Goal: Task Accomplishment & Management: Manage account settings

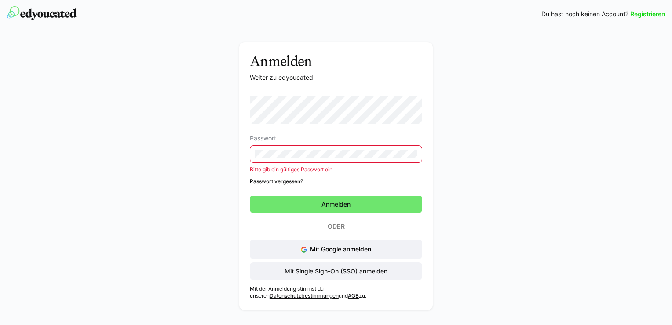
click at [192, 158] on div "Anmelden Weiter zu edyoucated Passwort Bitte gib ein gültiges Passwort ein Pass…" at bounding box center [336, 178] width 496 height 272
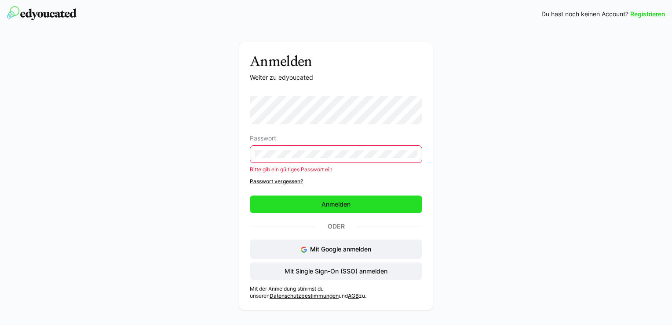
click at [333, 200] on span "Anmelden" at bounding box center [336, 204] width 32 height 9
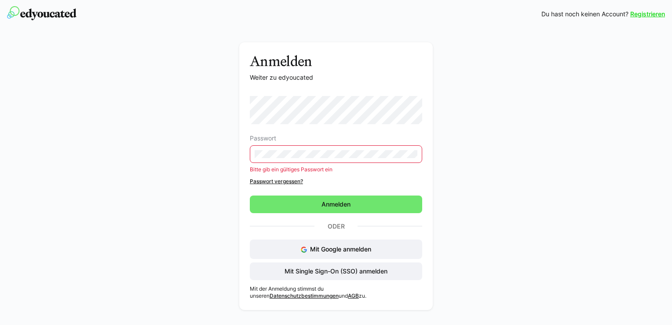
click at [320, 146] on eds-input at bounding box center [336, 154] width 172 height 18
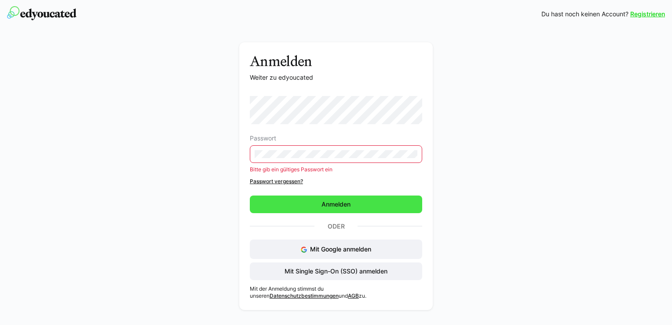
click at [319, 201] on span "Anmelden" at bounding box center [336, 204] width 172 height 18
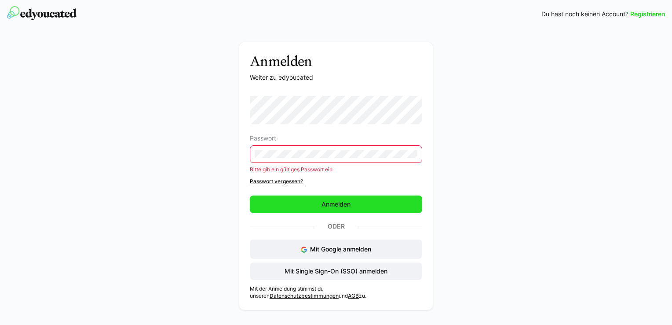
click at [319, 202] on span "Anmelden" at bounding box center [336, 204] width 172 height 18
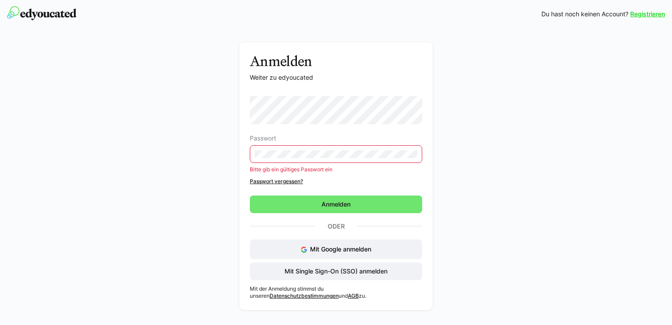
click at [215, 149] on div "Anmelden Weiter zu edyoucated Passwort Bitte gib ein gültiges Passwort ein Pass…" at bounding box center [336, 178] width 496 height 272
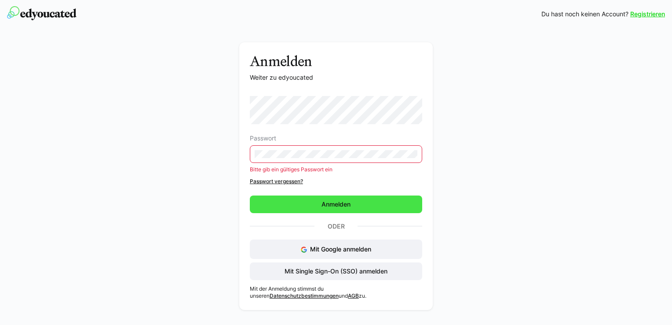
click at [327, 204] on span "Anmelden" at bounding box center [336, 204] width 32 height 9
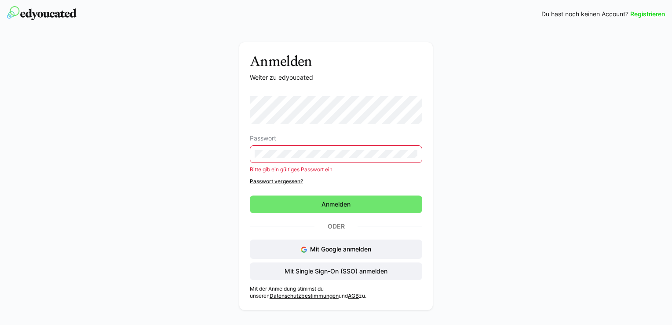
click at [137, 145] on div "Anmelden Weiter zu edyoucated Passwort Bitte gib ein gültiges Passwort ein Pass…" at bounding box center [336, 178] width 496 height 272
click at [290, 180] on link "Passwort vergessen?" at bounding box center [336, 181] width 172 height 7
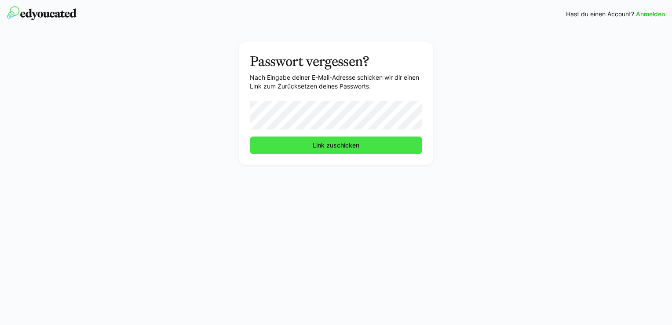
click at [316, 148] on span "Link zuschicken" at bounding box center [336, 145] width 49 height 9
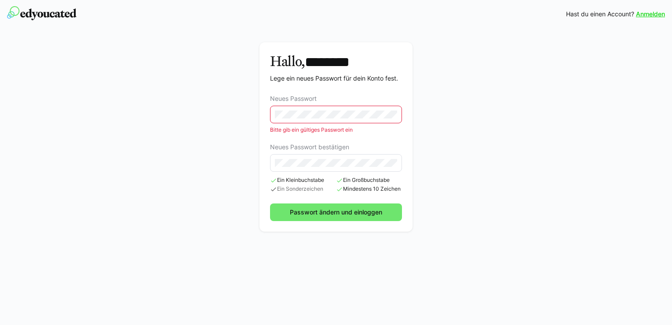
drag, startPoint x: 293, startPoint y: 142, endPoint x: 290, endPoint y: 151, distance: 9.7
click at [293, 143] on eds-form-field "Neues Passwort bestätigen" at bounding box center [336, 157] width 132 height 28
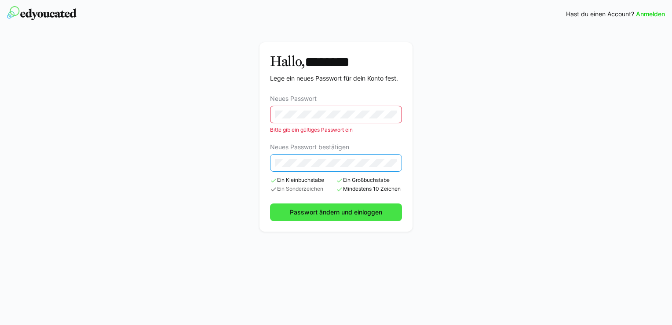
click at [311, 209] on span "Passwort ändern und einloggen" at bounding box center [336, 212] width 95 height 9
click at [332, 214] on span "Passwort ändern und einloggen" at bounding box center [336, 212] width 95 height 9
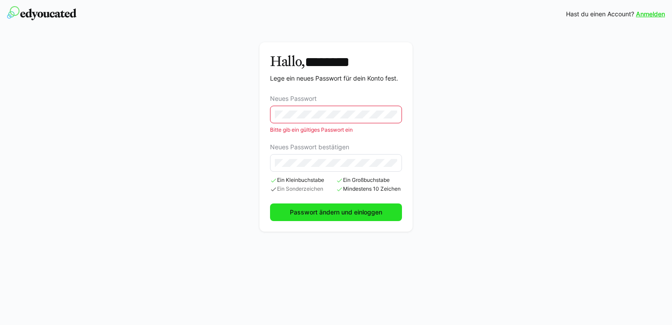
click at [332, 214] on span "Passwort ändern und einloggen" at bounding box center [336, 212] width 95 height 9
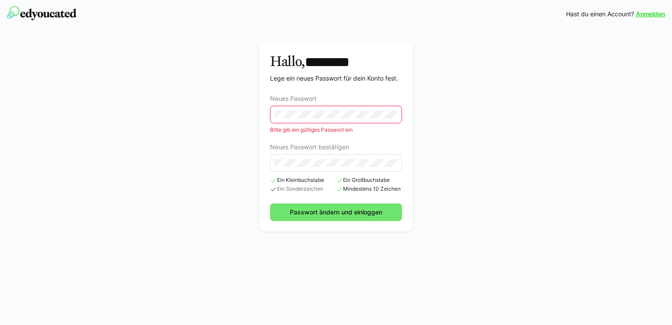
click at [195, 106] on div "Hallo, ******** Lege ein neues Passwort für dein Konto fest. Neues Passwort Bit…" at bounding box center [336, 139] width 496 height 194
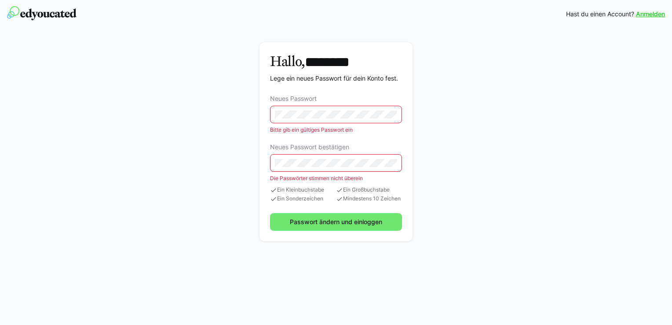
click at [221, 156] on div "Hallo, ******** Lege ein neues Passwort für dein Konto fest. Neues Passwort Bit…" at bounding box center [336, 143] width 496 height 203
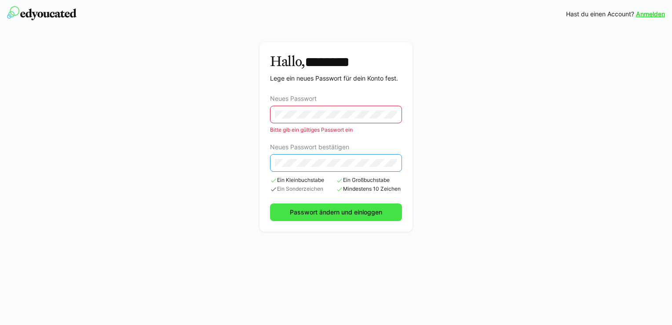
click at [322, 216] on span "Passwort ändern und einloggen" at bounding box center [336, 212] width 132 height 18
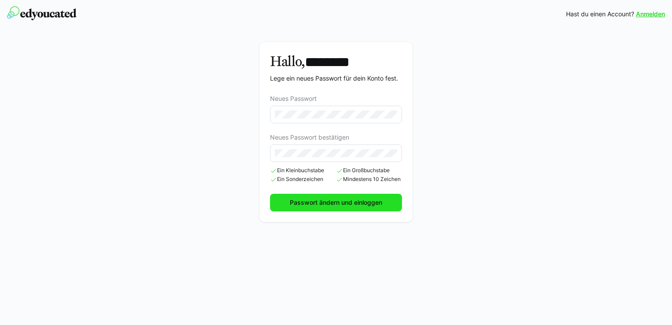
click at [322, 204] on span "Passwort ändern und einloggen" at bounding box center [336, 202] width 95 height 9
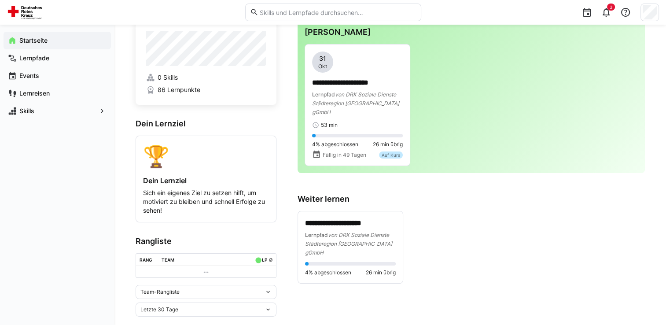
scroll to position [42, 0]
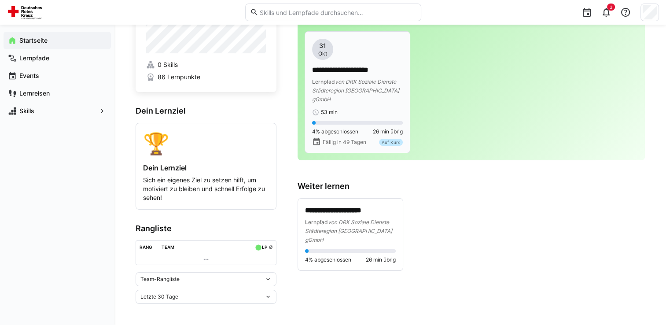
click at [346, 65] on p "**********" at bounding box center [357, 70] width 91 height 10
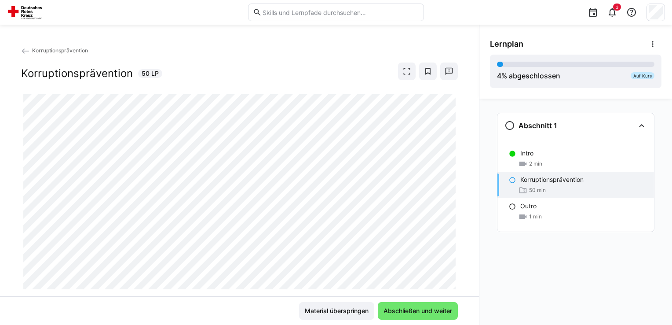
click at [495, 287] on div "Abschnitt 1 Intro 2 min Korruptionsprävention 50 min Outro 1 min" at bounding box center [576, 212] width 193 height 226
click at [401, 307] on span "Abschließen und weiter" at bounding box center [417, 310] width 71 height 9
drag, startPoint x: 546, startPoint y: 267, endPoint x: 565, endPoint y: 210, distance: 60.1
click at [554, 253] on div "Abschnitt 1 Intro 2 min Korruptionsprävention 50 min Outro 1 min" at bounding box center [576, 212] width 193 height 226
click at [648, 75] on div "Auf Kurs" at bounding box center [643, 75] width 24 height 7
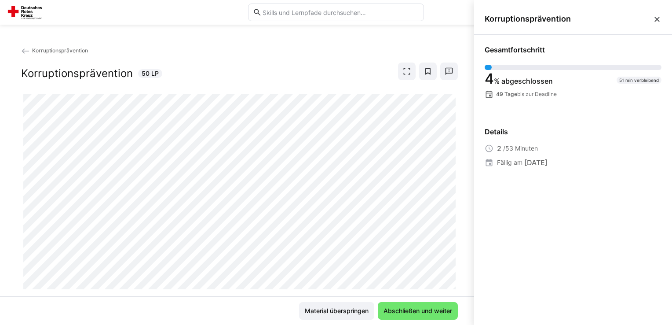
click at [578, 269] on div "Gesamtfortschritt 4 % abgeschlossen 51 min verbleibend 49 Tage bis zur Deadline…" at bounding box center [573, 178] width 198 height 286
drag, startPoint x: 587, startPoint y: 235, endPoint x: 672, endPoint y: 210, distance: 88.0
click at [591, 235] on div "Gesamtfortschritt 4 % abgeschlossen 51 min verbleibend 49 Tage bis zur Deadline…" at bounding box center [573, 178] width 198 height 286
click at [655, 19] on eds-icon at bounding box center [657, 19] width 9 height 9
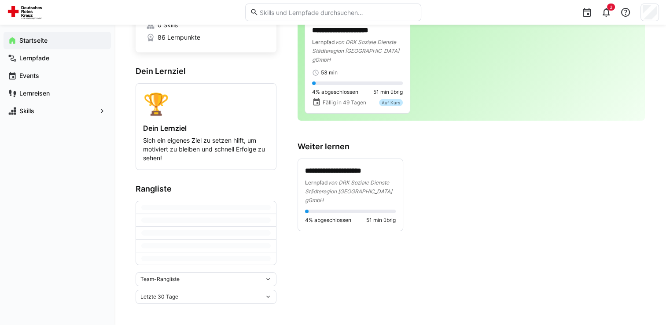
scroll to position [42, 0]
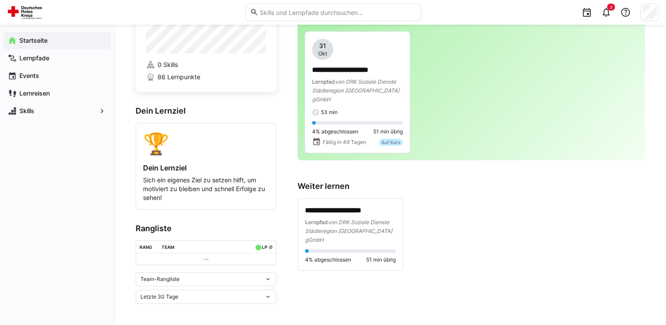
click at [46, 238] on div "Startseite Lernpfade Events Lernreisen Skills" at bounding box center [57, 175] width 114 height 300
drag, startPoint x: 81, startPoint y: 233, endPoint x: 162, endPoint y: 220, distance: 82.0
click at [81, 233] on div "Startseite Lernpfade Events Lernreisen Skills" at bounding box center [57, 175] width 114 height 300
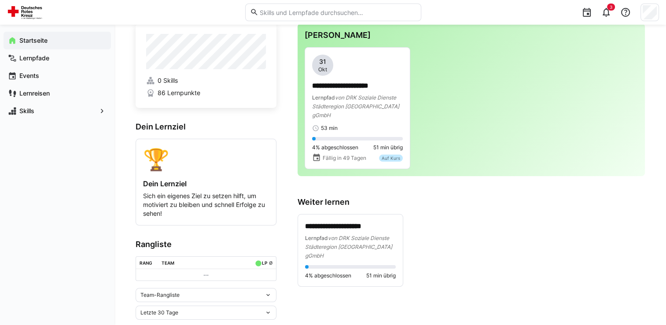
scroll to position [0, 0]
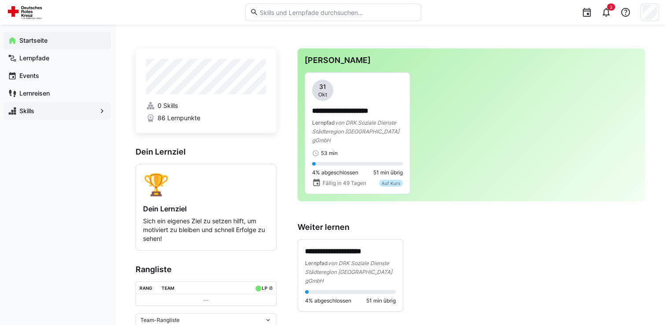
click at [40, 104] on div "Skills" at bounding box center [57, 111] width 107 height 18
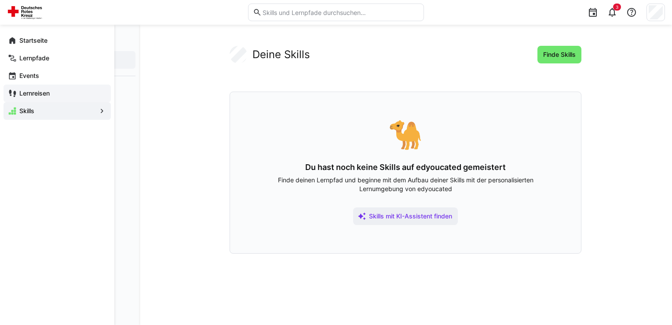
click at [0, 0] on app-navigation-label "Lernreisen" at bounding box center [0, 0] width 0 height 0
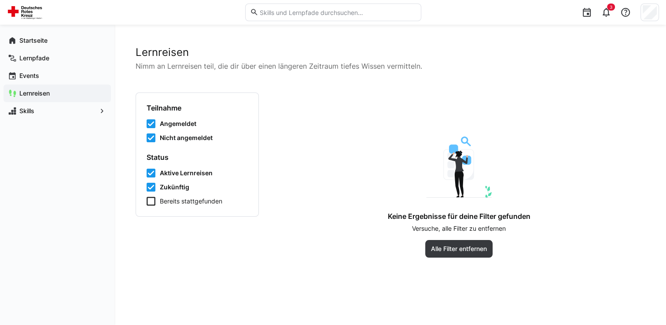
click at [213, 275] on div "Lernreisen Nimm an Lernreisen teil, die dir über einen längeren Zeitraum tiefes…" at bounding box center [390, 175] width 509 height 258
click at [0, 0] on app-navigation-label "Events" at bounding box center [0, 0] width 0 height 0
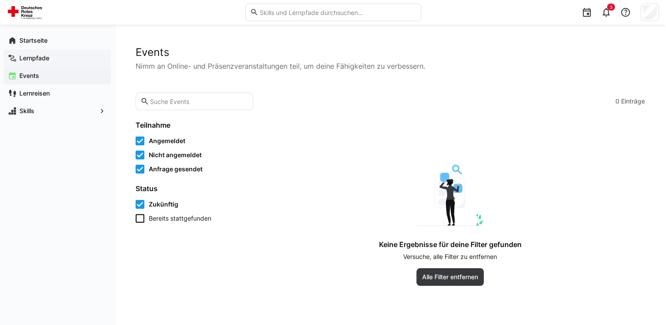
click at [0, 0] on app-navigation-label "Lernpfade" at bounding box center [0, 0] width 0 height 0
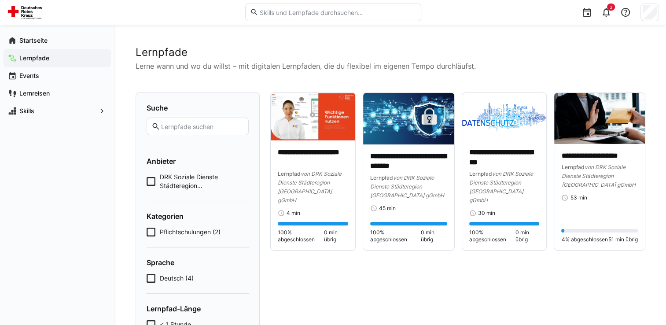
click at [45, 253] on div "Startseite Lernpfade Events Lernreisen Skills" at bounding box center [57, 175] width 114 height 300
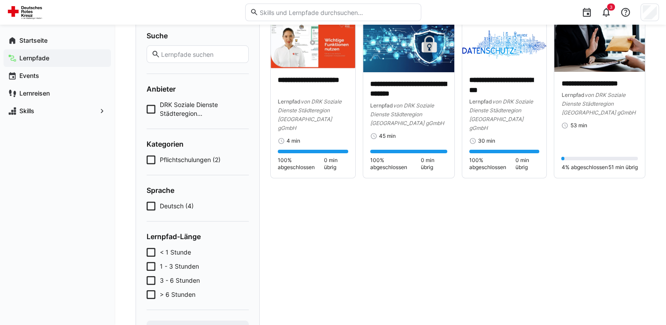
scroll to position [116, 0]
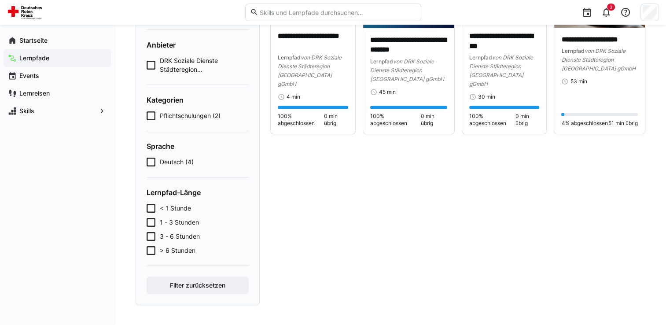
click at [556, 266] on div "**********" at bounding box center [457, 140] width 375 height 329
drag, startPoint x: 494, startPoint y: 182, endPoint x: 600, endPoint y: 161, distance: 108.6
click at [550, 171] on div "**********" at bounding box center [457, 140] width 375 height 329
